Goal: Use online tool/utility: Utilize a website feature to perform a specific function

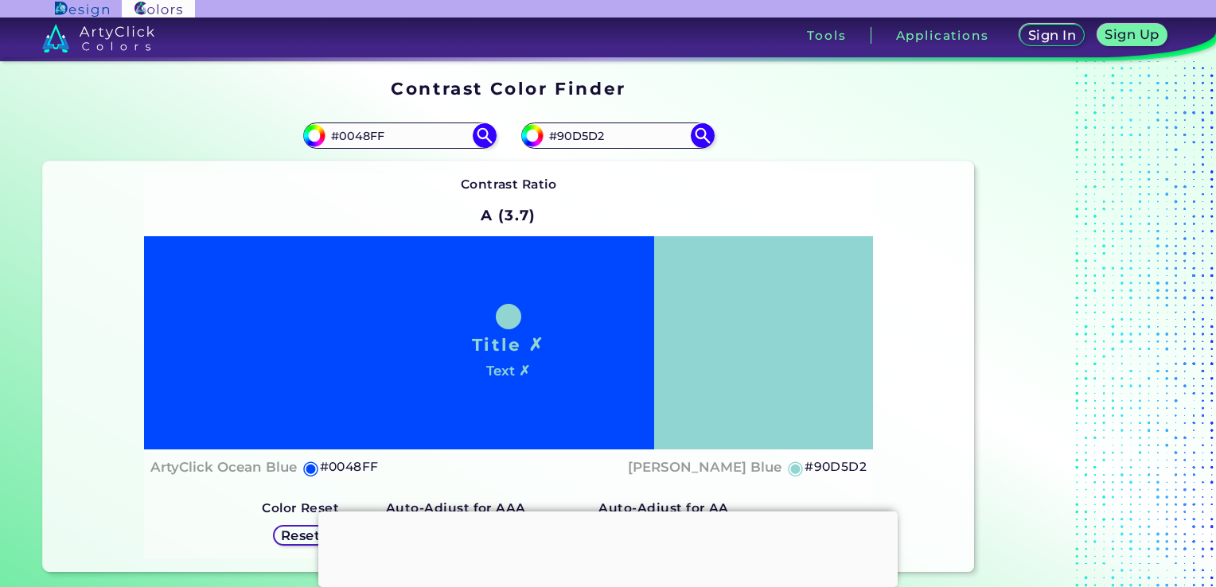
drag, startPoint x: 446, startPoint y: 138, endPoint x: 76, endPoint y: 127, distance: 369.4
click at [76, 127] on div "#0048ff #0048FF" at bounding box center [276, 136] width 466 height 51
paste input "3e3633"
type input "#3e3633"
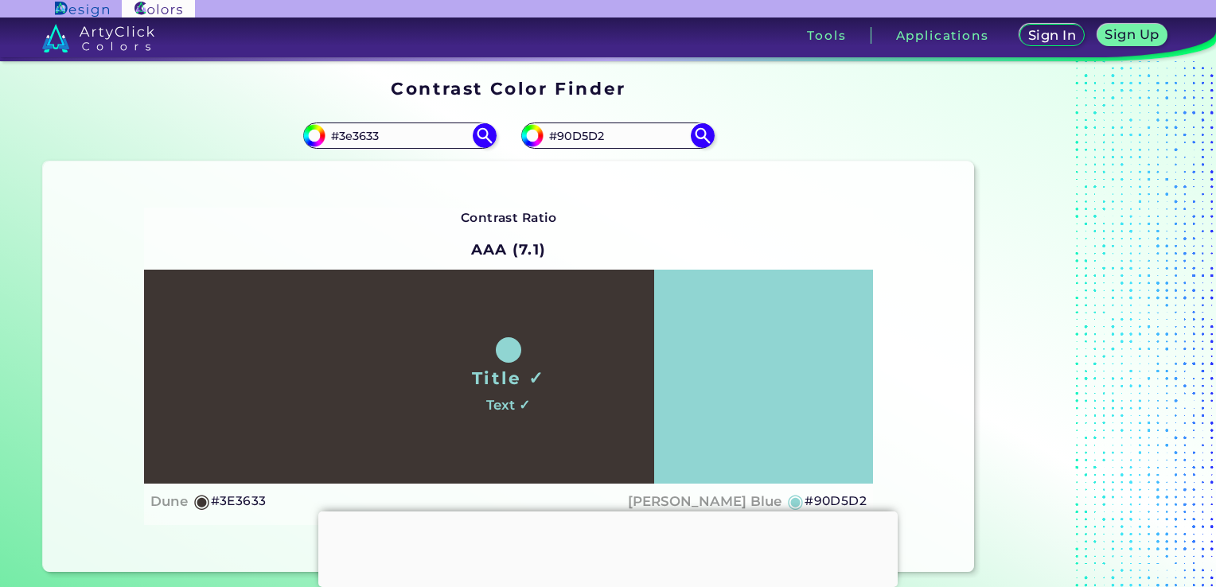
type input "#3e3633"
type input "#3E3633"
drag, startPoint x: 612, startPoint y: 138, endPoint x: 369, endPoint y: 131, distance: 242.8
click at [369, 131] on section "#3e3633 #3E3633 #90d5d2 #90D5D2 Contrast Ratio AAA (7.1) Title ✓" at bounding box center [509, 341] width 944 height 474
paste input "009900"
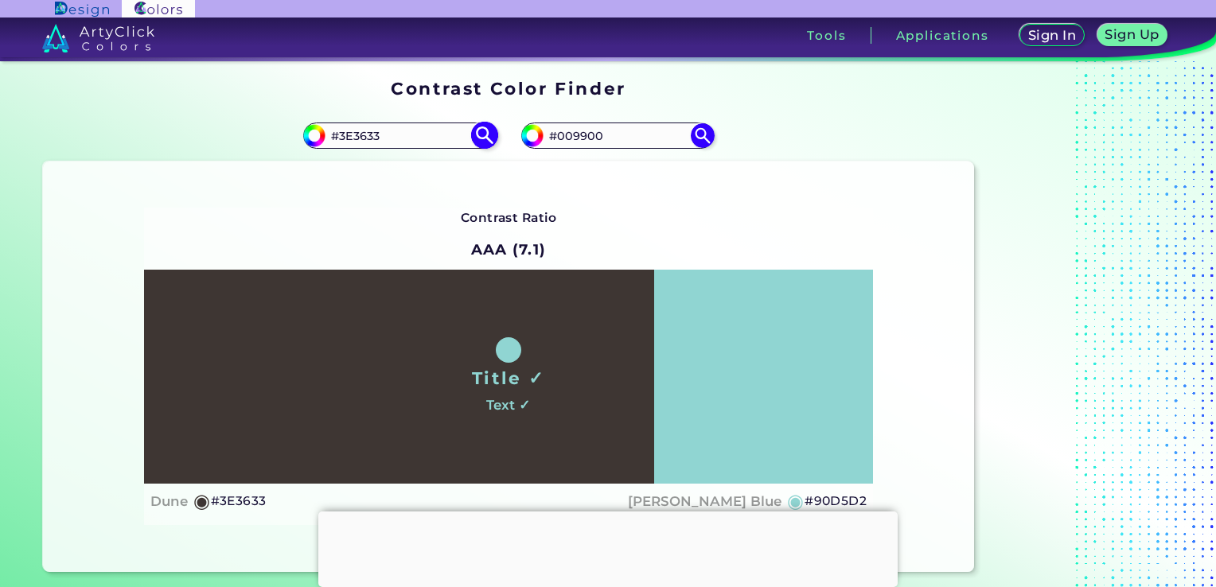
type input "#009900"
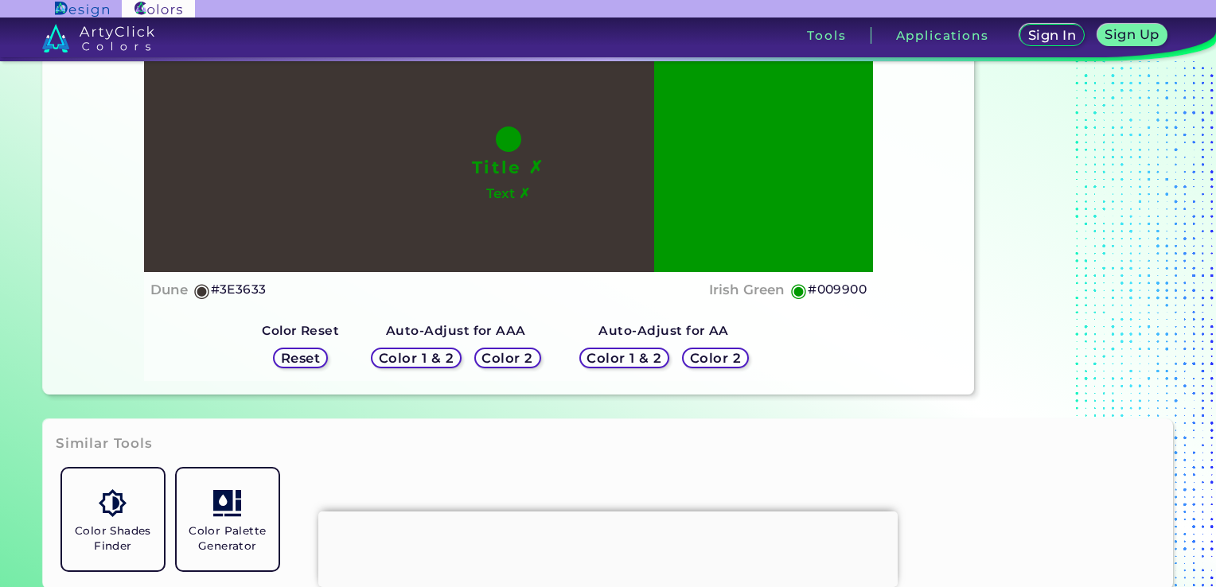
scroll to position [177, 0]
click at [715, 366] on div "Color 2" at bounding box center [714, 359] width 69 height 21
click at [716, 360] on h5 "Color 2" at bounding box center [715, 360] width 54 height 14
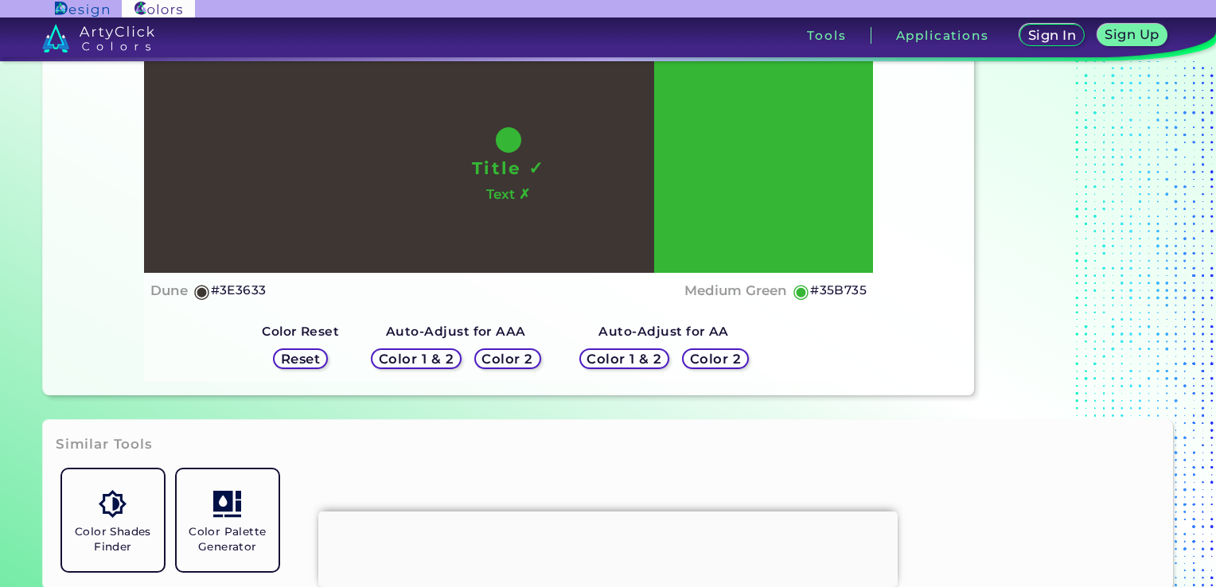
click at [519, 364] on h5 "Color 2" at bounding box center [507, 359] width 50 height 13
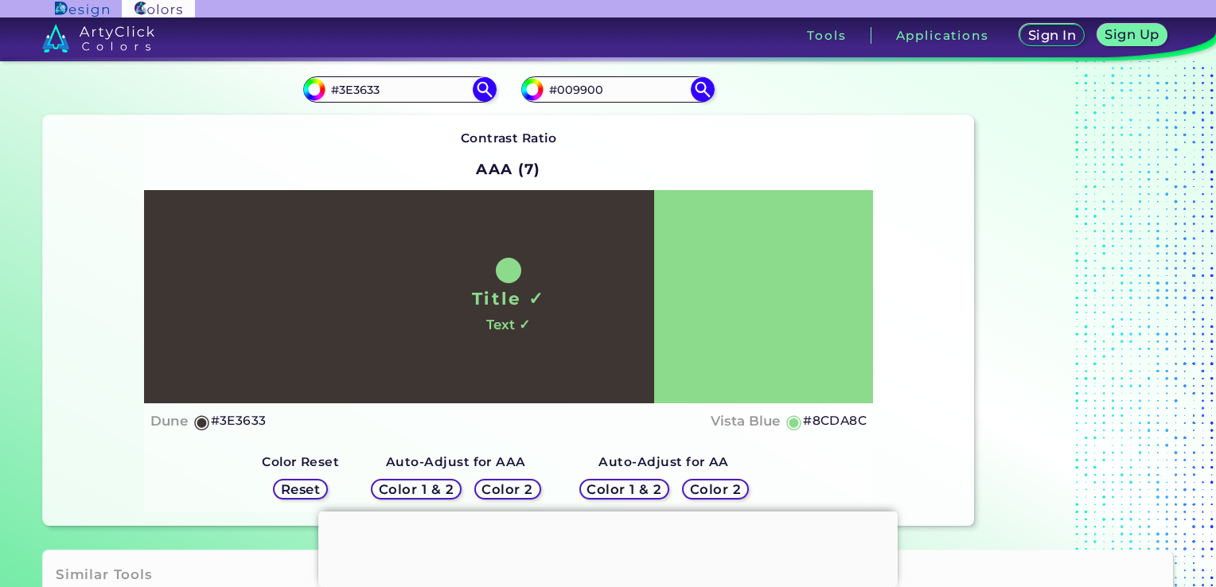
scroll to position [46, 0]
drag, startPoint x: 402, startPoint y: 86, endPoint x: 45, endPoint y: 92, distance: 356.5
click at [45, 92] on div "#3e3633 #3E3633" at bounding box center [276, 89] width 466 height 51
paste input "ff0101"
type input "#ff0101"
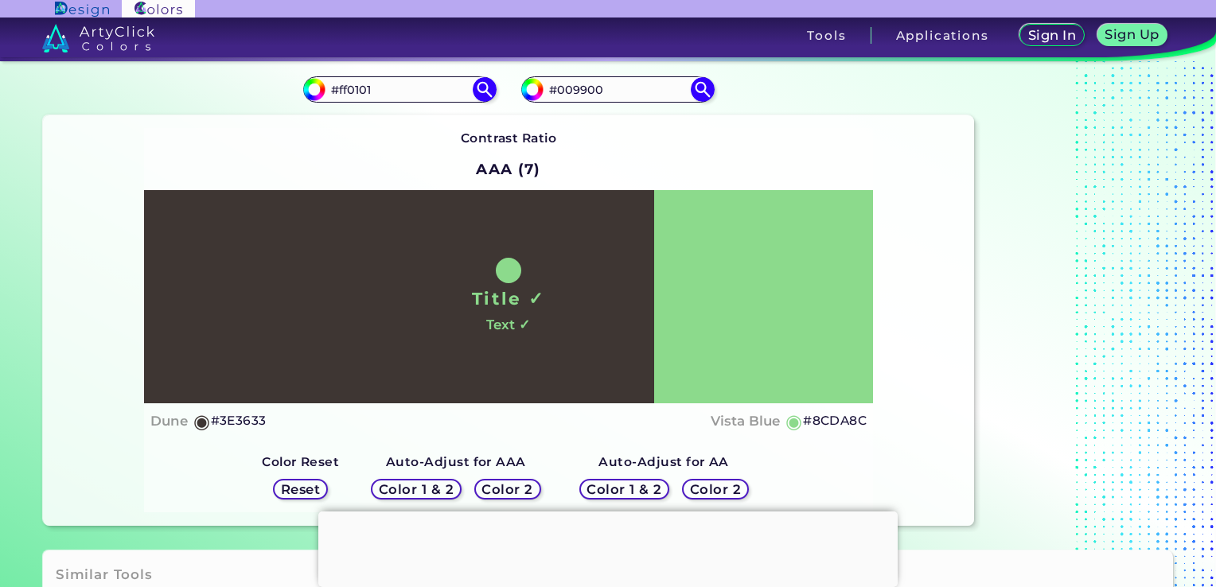
type input "#ff0101"
type input "#FF0101"
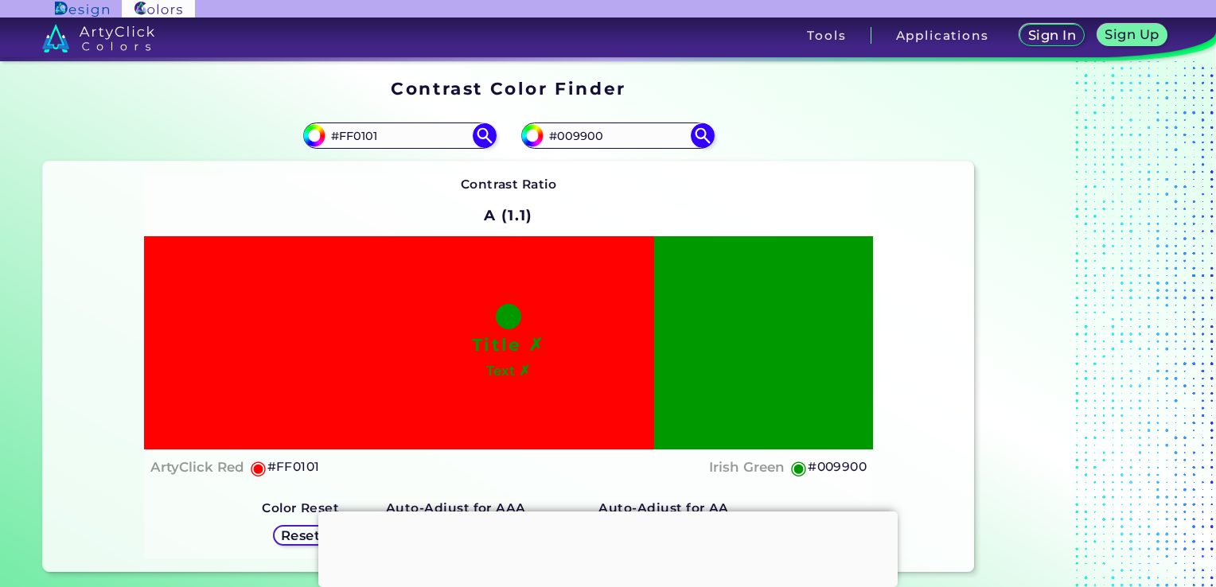
drag, startPoint x: 645, startPoint y: 95, endPoint x: 274, endPoint y: 64, distance: 372.8
click at [274, 64] on section "Contrast Color Finder Contrast Color Finder #ff0101 #FF0101 #009900 #009900 Con…" at bounding box center [608, 325] width 1216 height 529
paste input "4b376c"
type input "#4b376c"
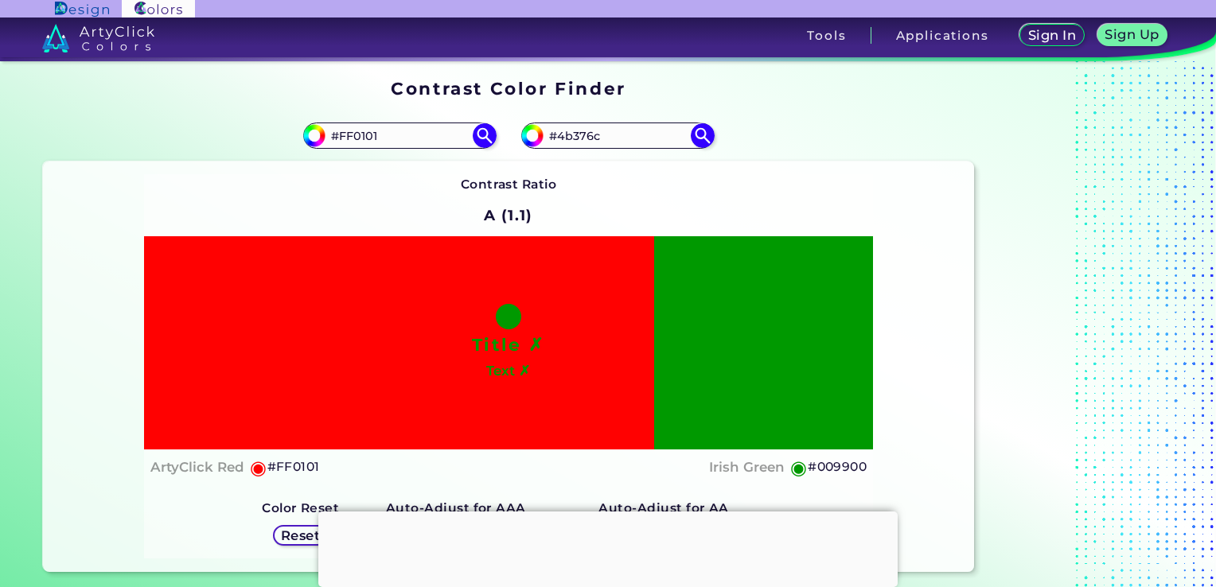
type input "#4B376C"
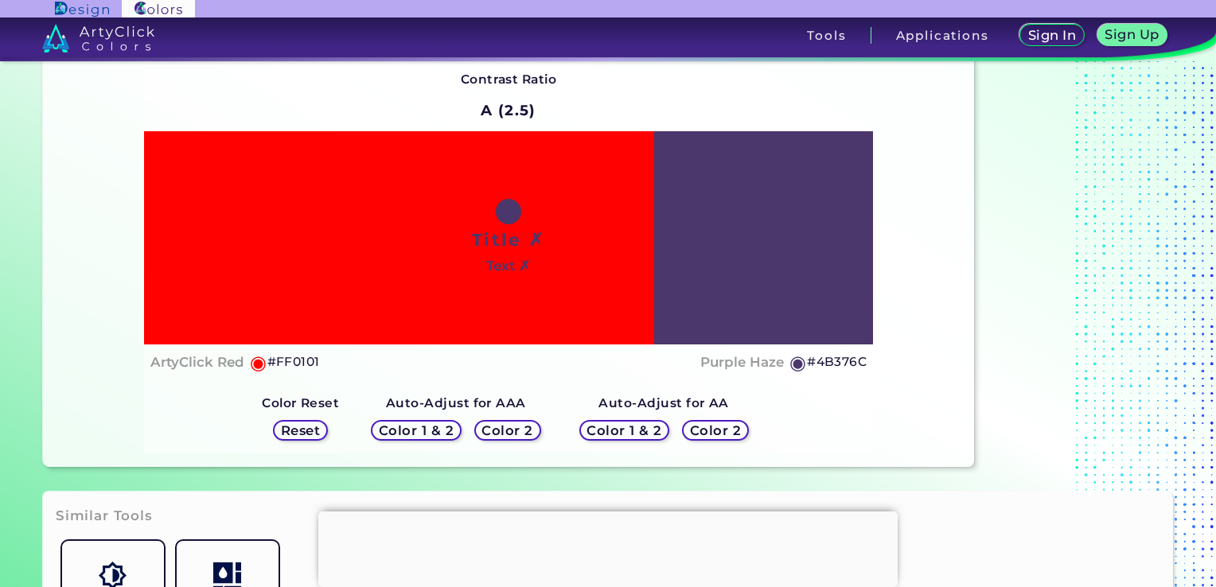
scroll to position [114, 0]
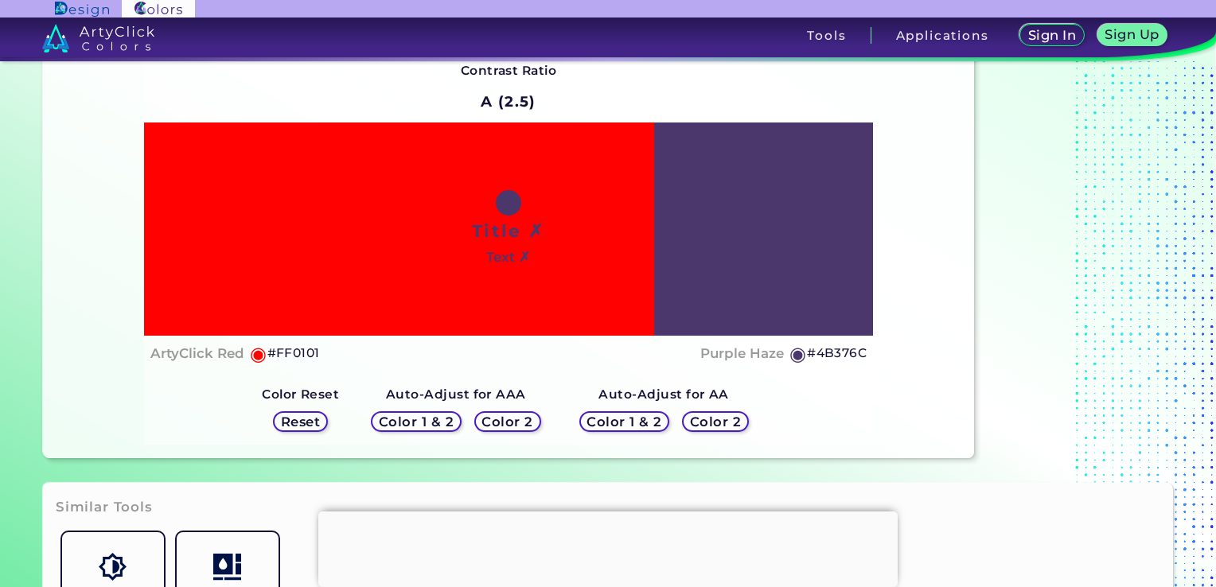
click at [523, 422] on h5 "Color 2" at bounding box center [507, 421] width 49 height 13
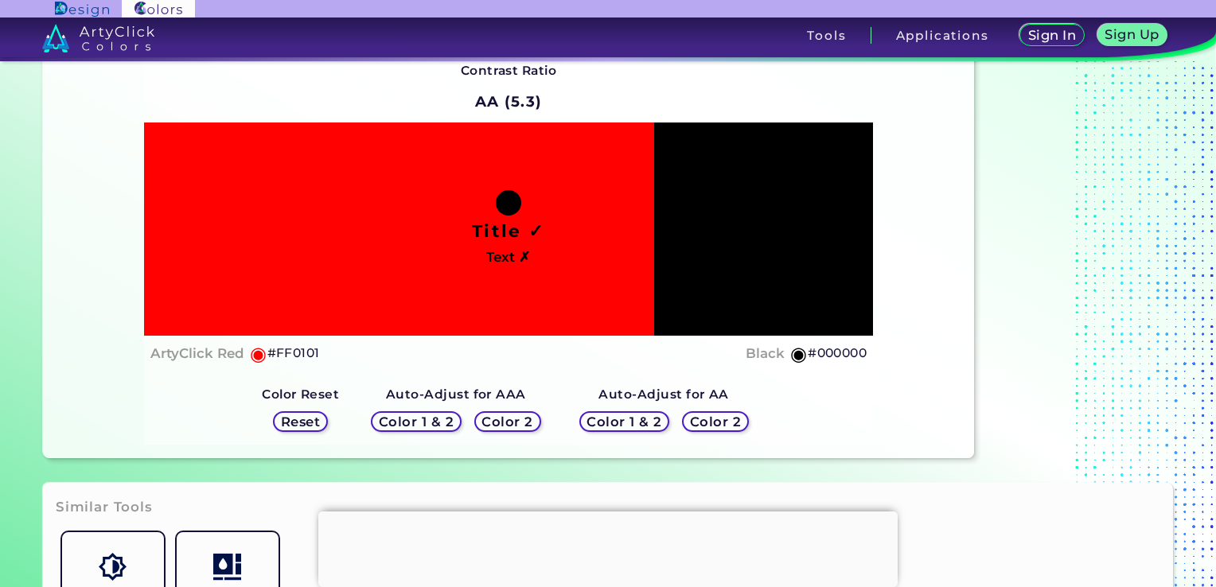
click at [523, 422] on h5 "Color 2" at bounding box center [507, 422] width 47 height 12
click at [727, 423] on h5 "Color 2" at bounding box center [714, 422] width 47 height 12
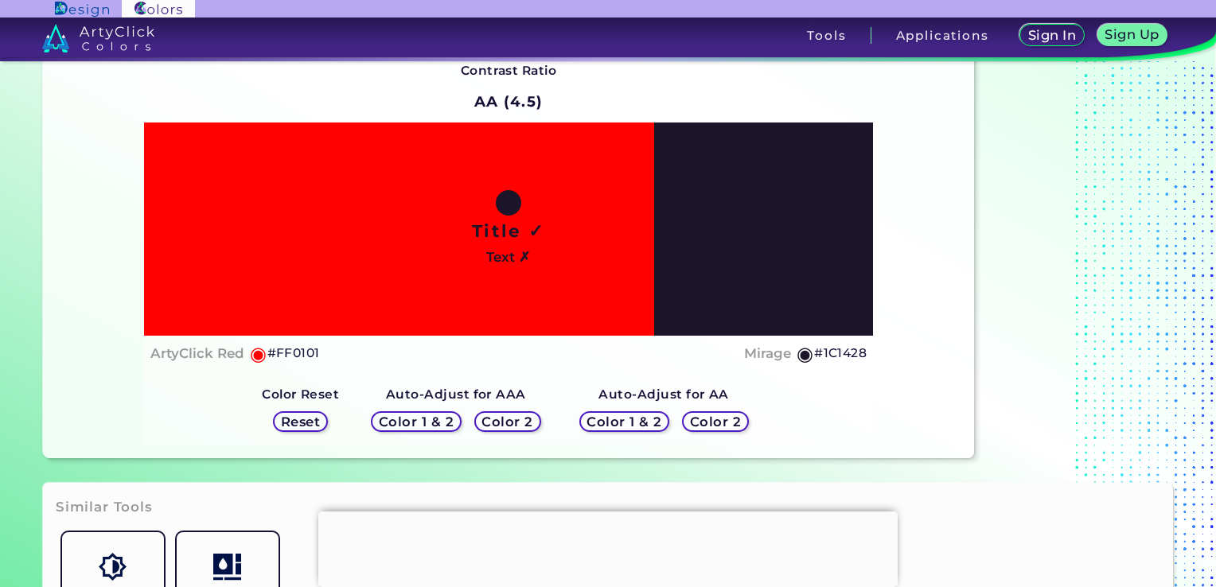
click at [727, 423] on h5 "Color 2" at bounding box center [714, 422] width 53 height 14
click at [727, 423] on h5 "Color 2" at bounding box center [715, 422] width 46 height 12
